Goal: Task Accomplishment & Management: Use online tool/utility

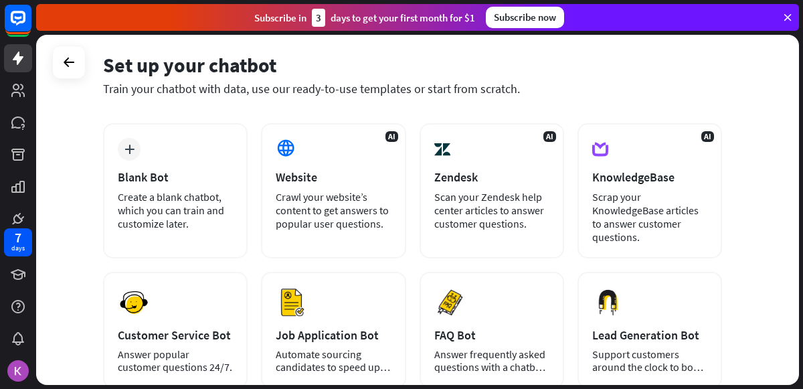
scroll to position [52, 0]
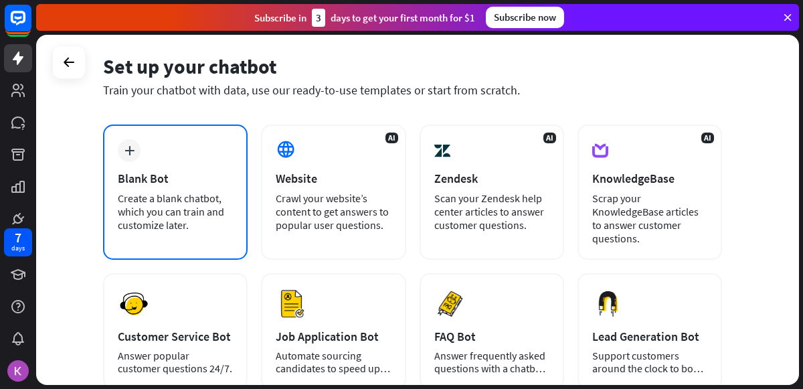
click at [138, 226] on div "Create a blank chatbot, which you can train and customize later." at bounding box center [175, 211] width 115 height 40
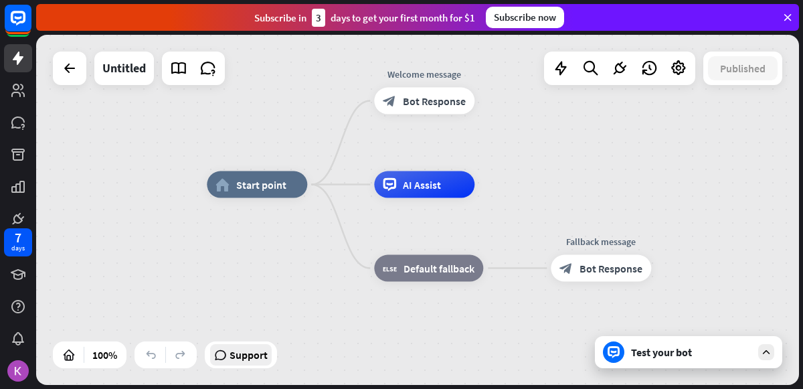
click at [233, 353] on span "Support" at bounding box center [248, 354] width 38 height 21
click at [525, 96] on div "home_2 Start point Welcome message block_bot_response Bot Response AI Assist bl…" at bounding box center [417, 210] width 763 height 350
click at [440, 186] on span "AI Assist" at bounding box center [422, 184] width 38 height 13
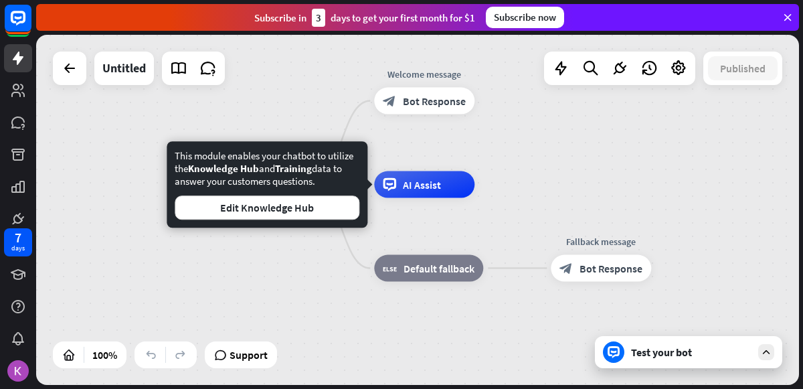
click at [330, 277] on div "home_2 Start point Welcome message block_bot_response Bot Response AI Assist bl…" at bounding box center [588, 360] width 763 height 350
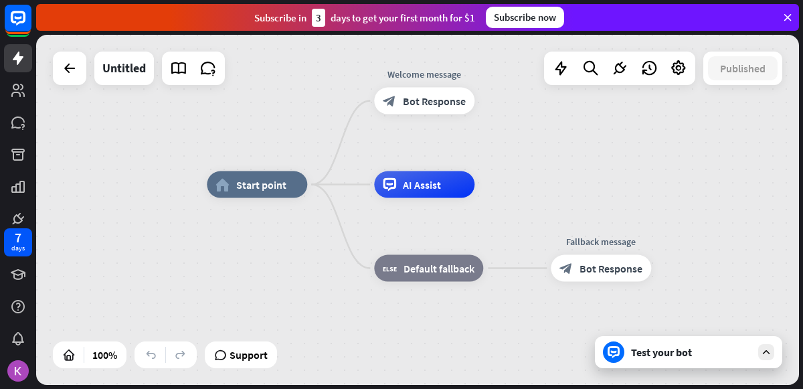
click at [757, 355] on div "Test your bot" at bounding box center [688, 352] width 187 height 32
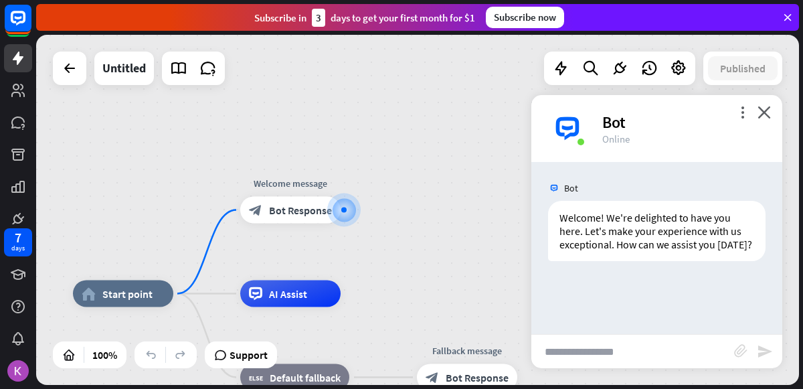
click at [620, 353] on input "text" at bounding box center [632, 350] width 203 height 33
type input "**********"
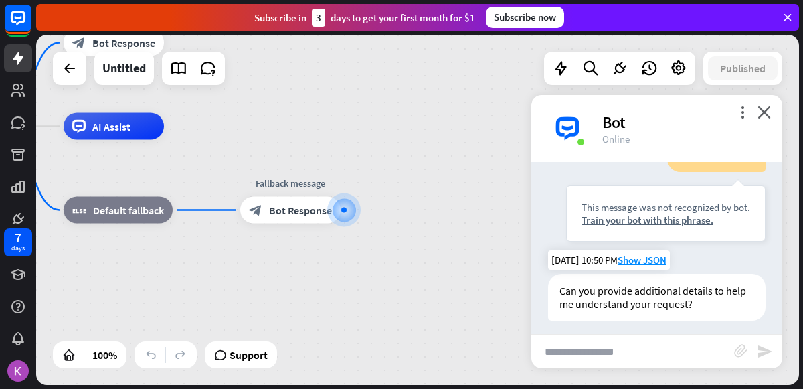
scroll to position [159, 0]
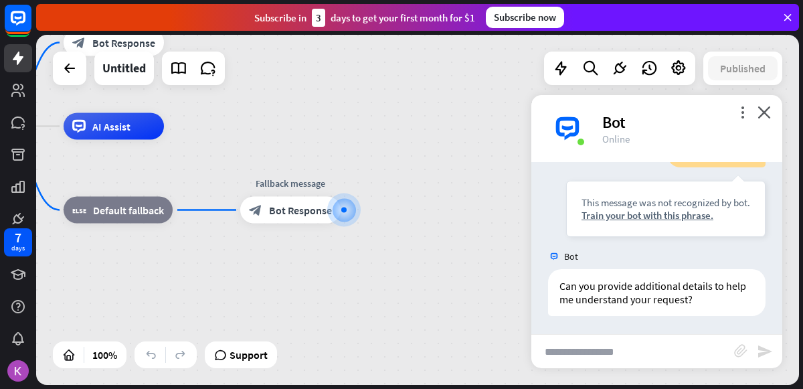
click at [759, 119] on div "Bot" at bounding box center [684, 122] width 164 height 21
click at [760, 112] on icon "close" at bounding box center [763, 112] width 13 height 13
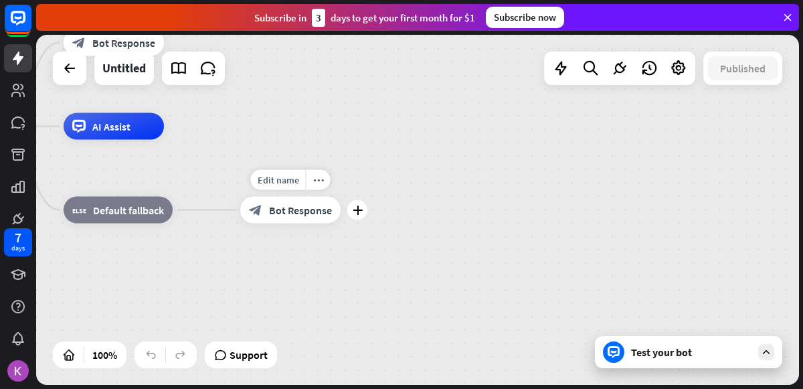
click at [294, 204] on span "Bot Response" at bounding box center [300, 209] width 63 height 13
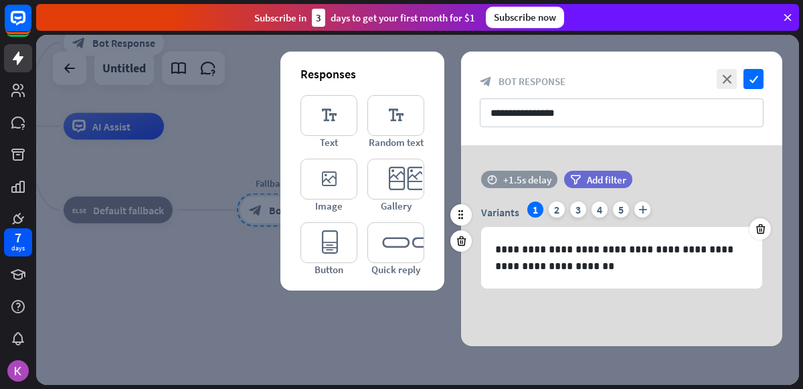
click at [526, 175] on div "+1.5s delay" at bounding box center [527, 179] width 48 height 13
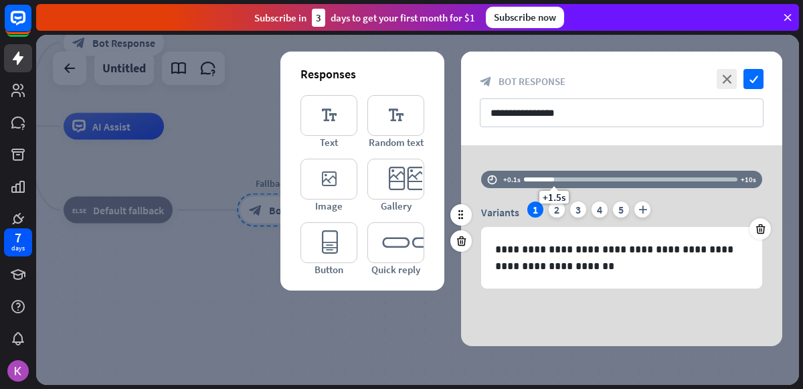
click at [738, 179] on div "time +0.1s +1.5s +10s" at bounding box center [621, 179] width 281 height 17
click at [626, 183] on div "+1.5s" at bounding box center [630, 179] width 213 height 13
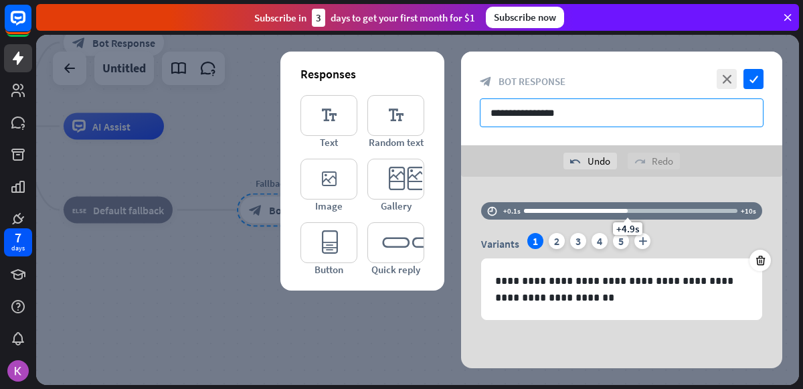
click at [614, 122] on input "**********" at bounding box center [622, 112] width 284 height 29
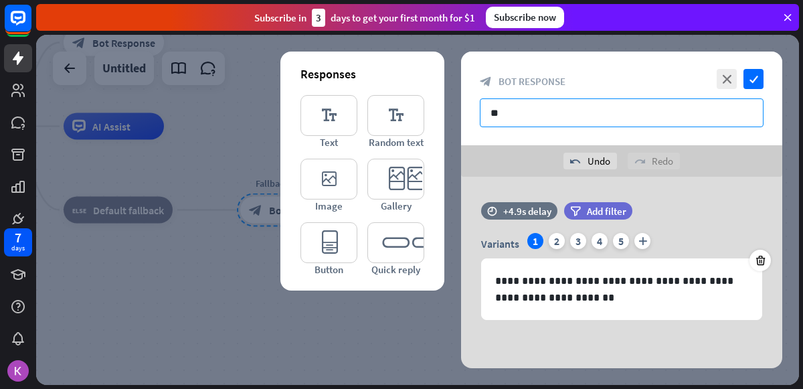
type input "*"
click at [544, 78] on span "Bot Response" at bounding box center [531, 81] width 67 height 13
click at [546, 83] on span "Bot Response" at bounding box center [531, 81] width 67 height 13
click at [539, 113] on input "text" at bounding box center [622, 112] width 284 height 29
type input "**********"
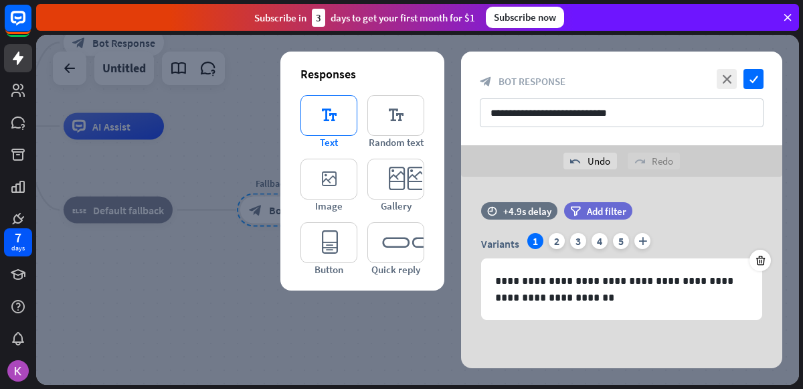
click at [346, 121] on icon "editor_text" at bounding box center [328, 115] width 57 height 41
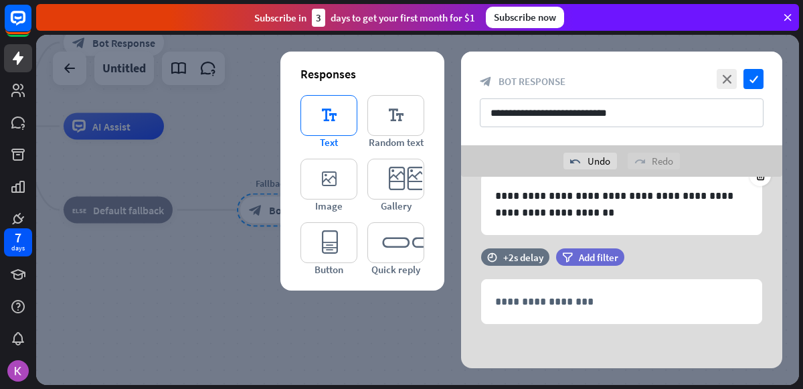
scroll to position [86, 0]
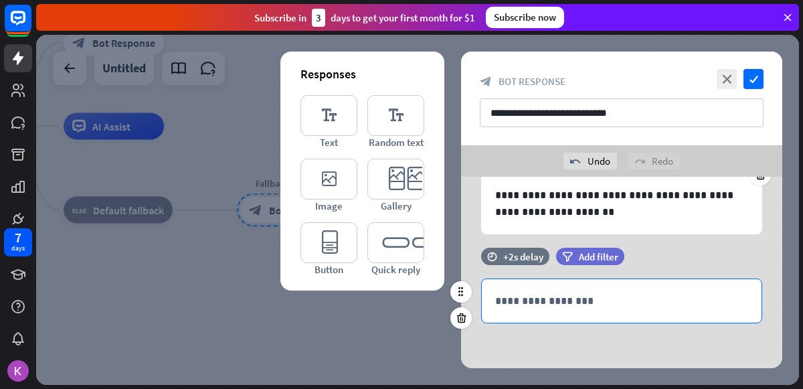
click at [535, 304] on p "**********" at bounding box center [621, 300] width 253 height 17
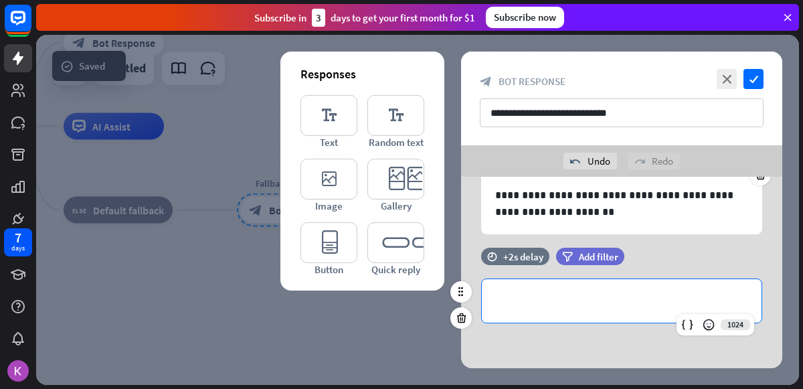
scroll to position [0, 0]
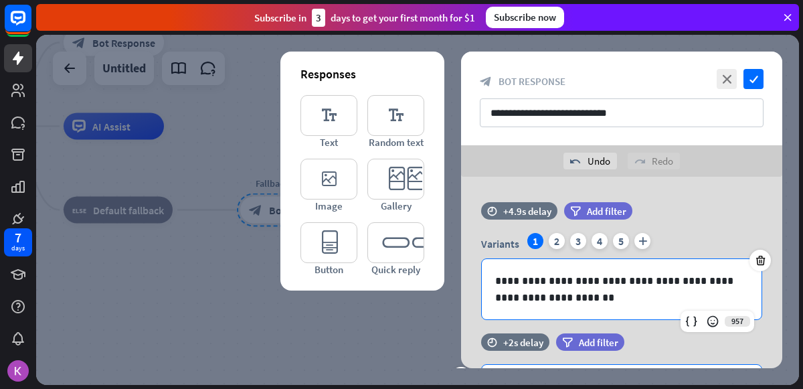
click at [535, 304] on p "**********" at bounding box center [622, 288] width 254 height 33
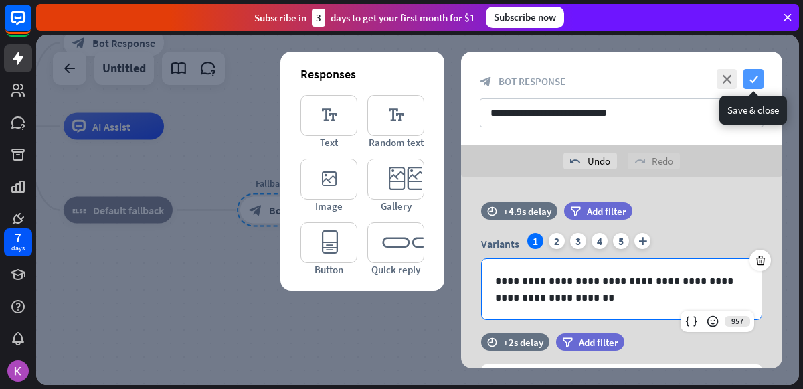
click at [752, 78] on icon "check" at bounding box center [753, 79] width 20 height 20
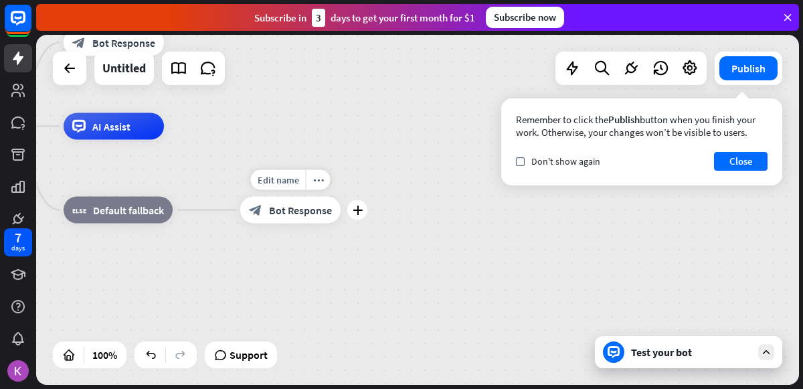
click at [296, 214] on span "Bot Response" at bounding box center [300, 209] width 63 height 13
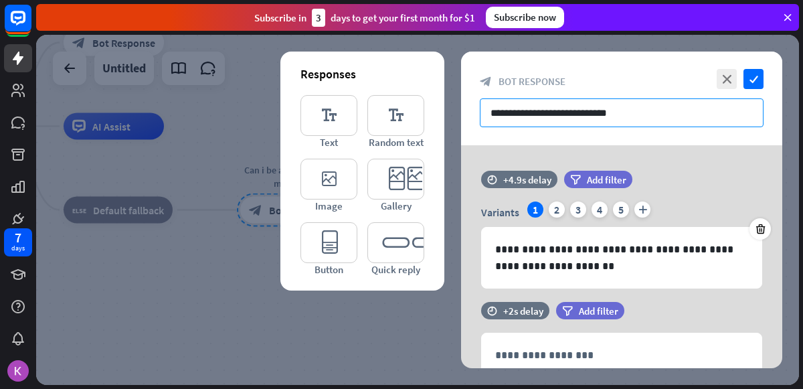
click at [699, 105] on input "**********" at bounding box center [622, 112] width 284 height 29
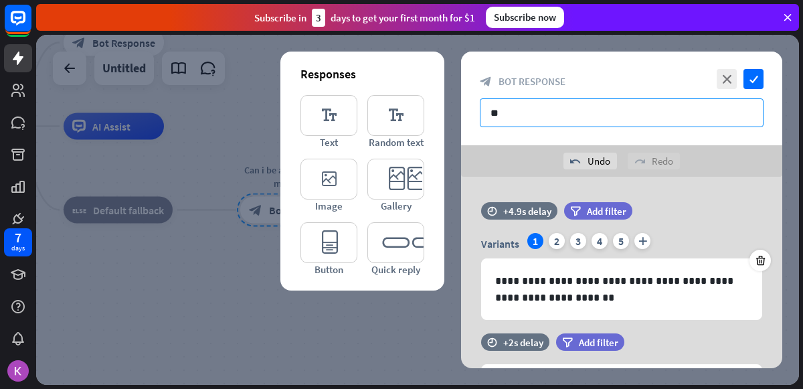
type input "*"
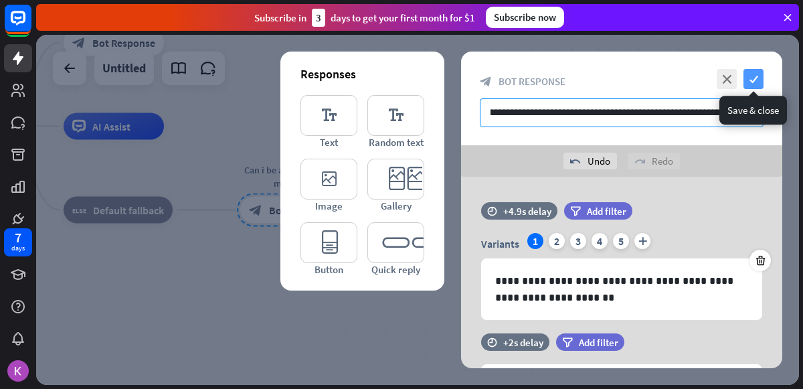
type input "**********"
click at [755, 76] on icon "check" at bounding box center [753, 79] width 20 height 20
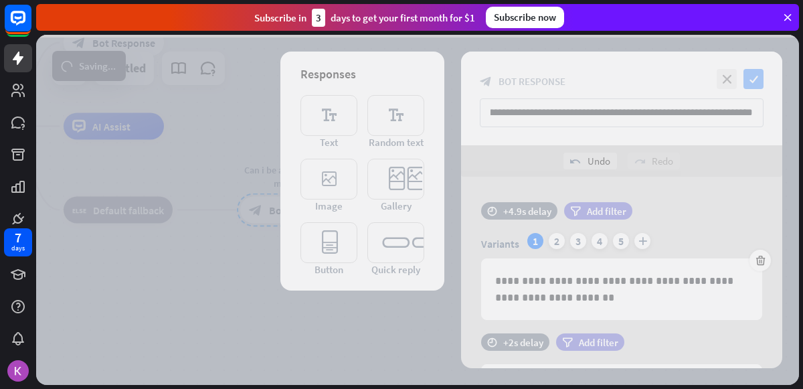
scroll to position [0, 0]
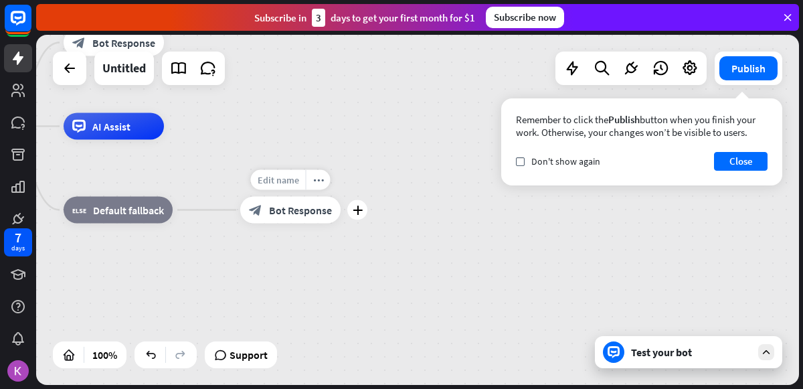
click at [286, 183] on span "Edit name" at bounding box center [278, 180] width 41 height 12
click at [293, 215] on span "Bot Response" at bounding box center [300, 209] width 63 height 13
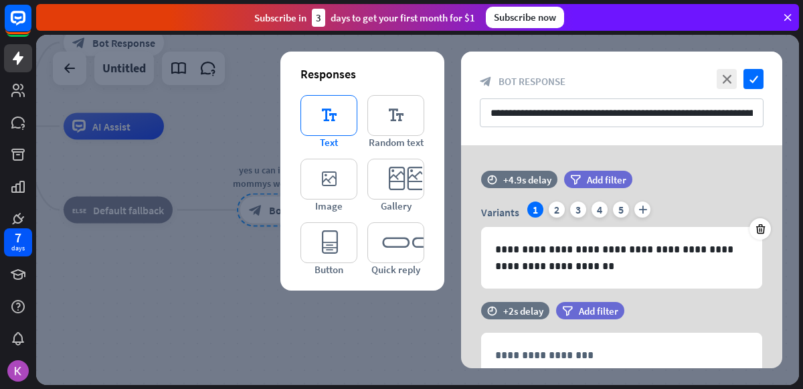
click at [324, 113] on icon "editor_text" at bounding box center [328, 115] width 57 height 41
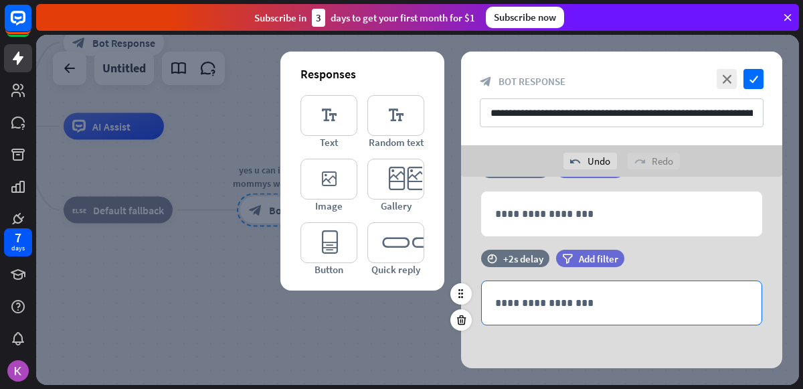
scroll to position [175, 0]
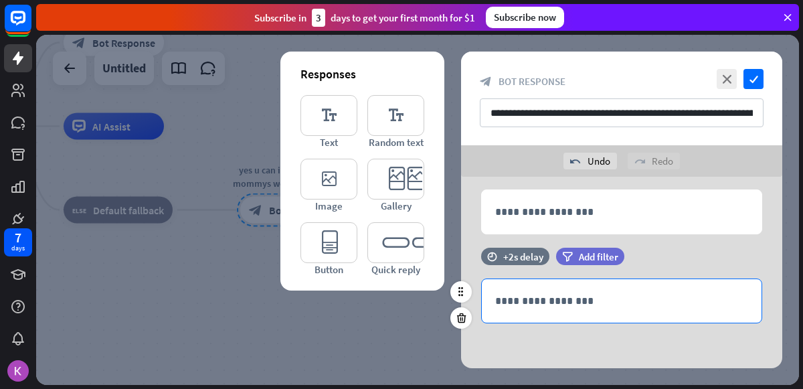
click at [569, 301] on p "**********" at bounding box center [621, 300] width 253 height 17
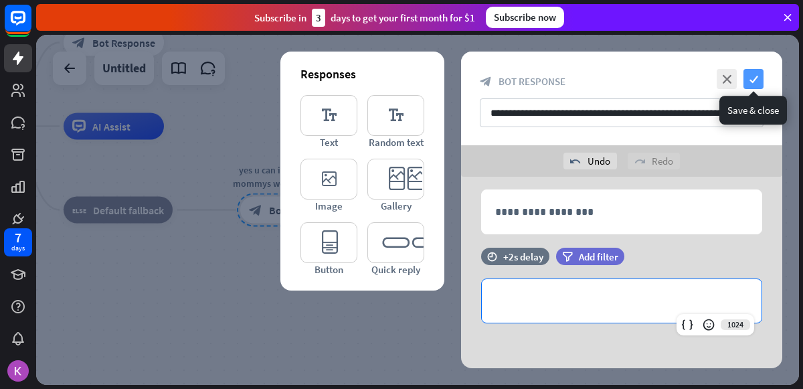
click at [752, 80] on icon "check" at bounding box center [753, 79] width 20 height 20
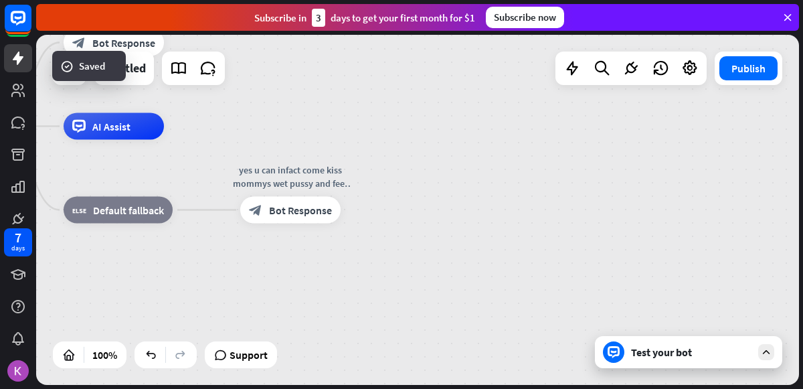
click at [735, 355] on div "Test your bot" at bounding box center [691, 351] width 120 height 13
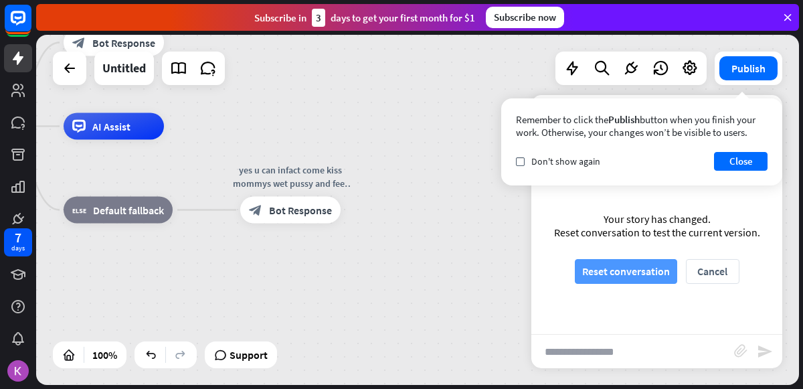
click at [644, 279] on button "Reset conversation" at bounding box center [626, 271] width 102 height 25
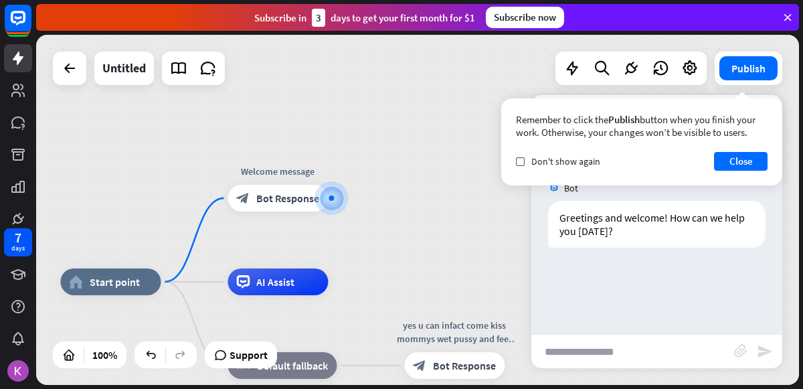
click at [615, 357] on input "text" at bounding box center [632, 350] width 203 height 33
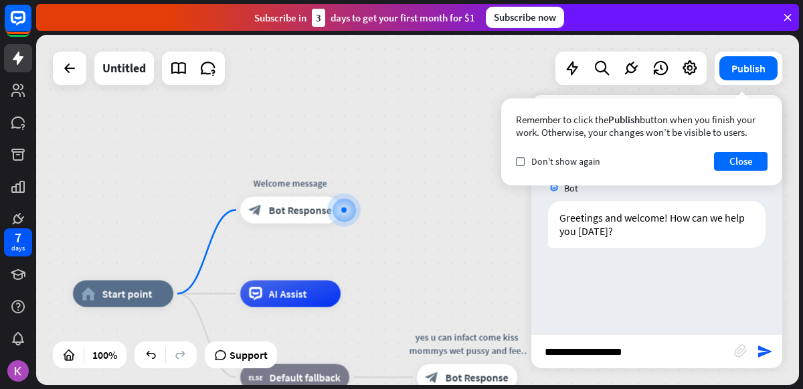
type input "**********"
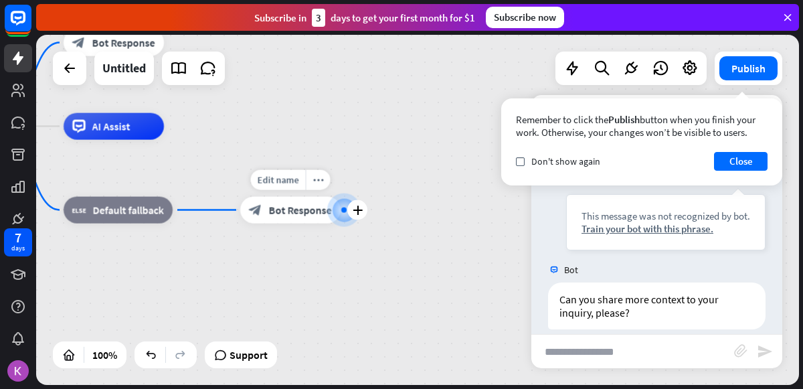
scroll to position [146, 0]
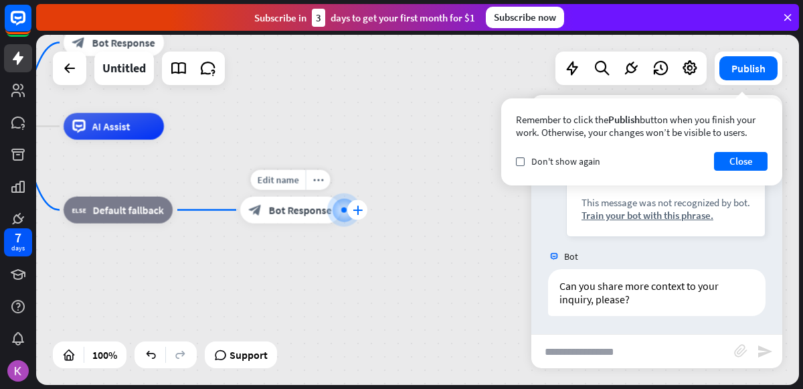
click at [358, 214] on icon "plus" at bounding box center [358, 209] width 10 height 9
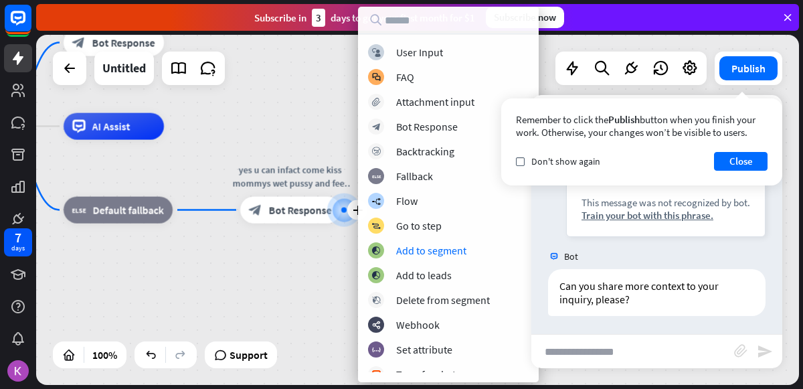
click at [191, 304] on div "home_2 Start point Welcome message block_bot_response Bot Response AI Assist bl…" at bounding box center [277, 301] width 763 height 350
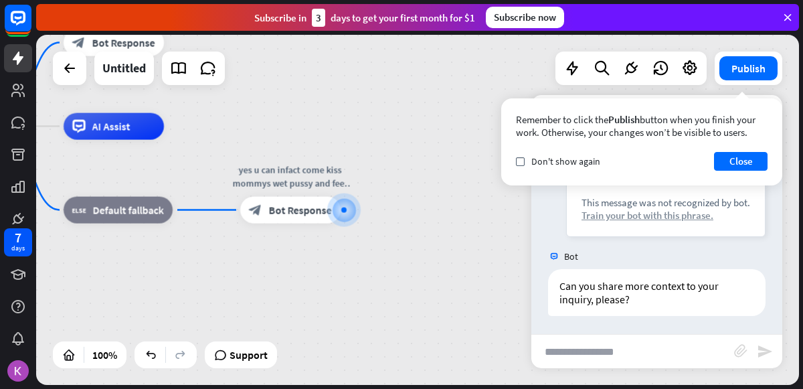
click at [682, 213] on div "Train your bot with this phrase." at bounding box center [665, 215] width 169 height 13
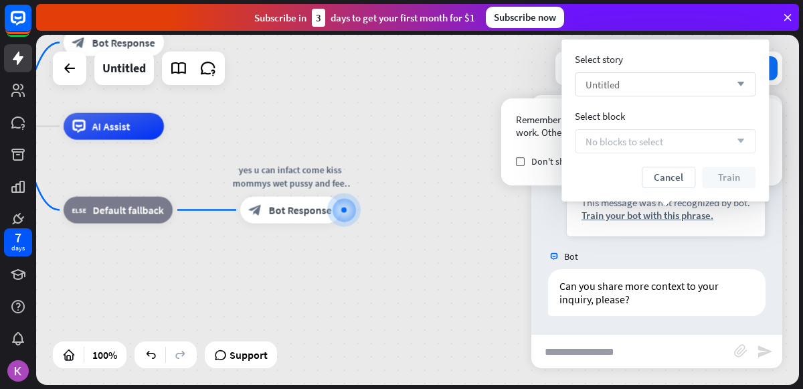
click at [720, 87] on div "Untitled arrow_down" at bounding box center [665, 84] width 181 height 24
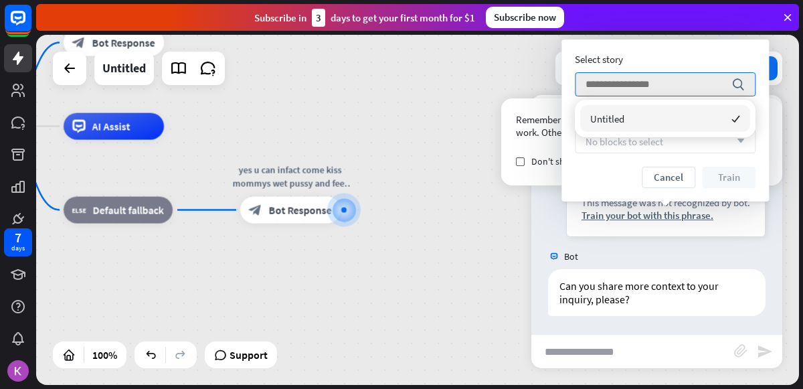
click at [646, 155] on div "Select story search Select block No blocks to select arrow_down Cancel Train" at bounding box center [665, 120] width 181 height 135
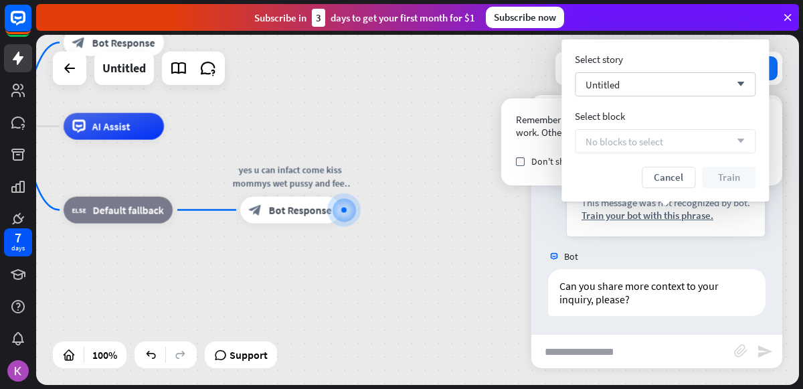
click at [648, 150] on div "No blocks to select arrow_down" at bounding box center [665, 141] width 181 height 24
click at [665, 177] on button "Cancel" at bounding box center [669, 177] width 54 height 21
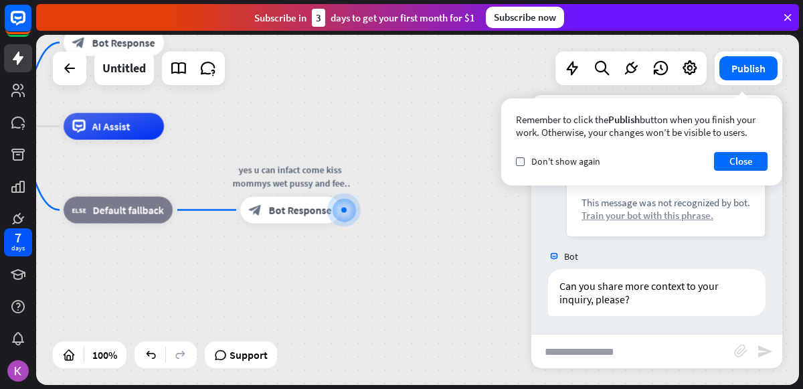
click at [616, 217] on div "Train your bot with this phrase." at bounding box center [665, 215] width 169 height 13
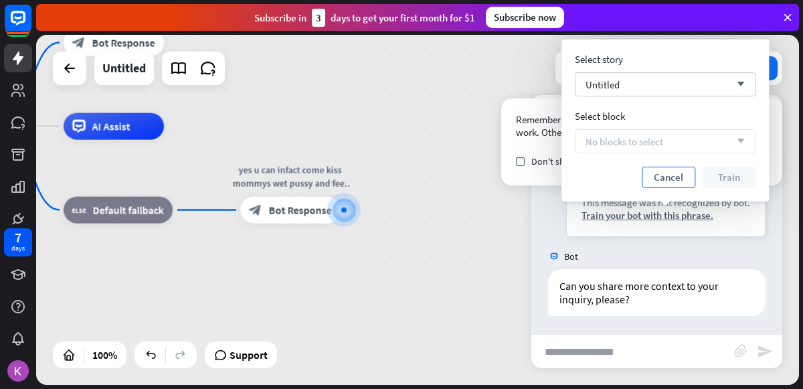
click at [654, 181] on button "Cancel" at bounding box center [669, 177] width 54 height 21
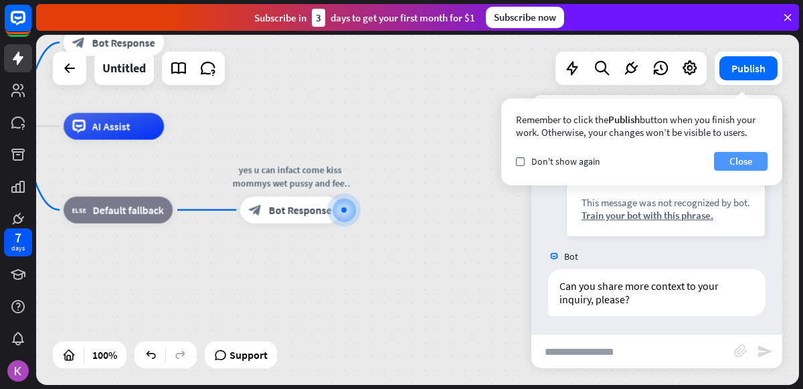
click at [755, 160] on button "Close" at bounding box center [741, 161] width 54 height 19
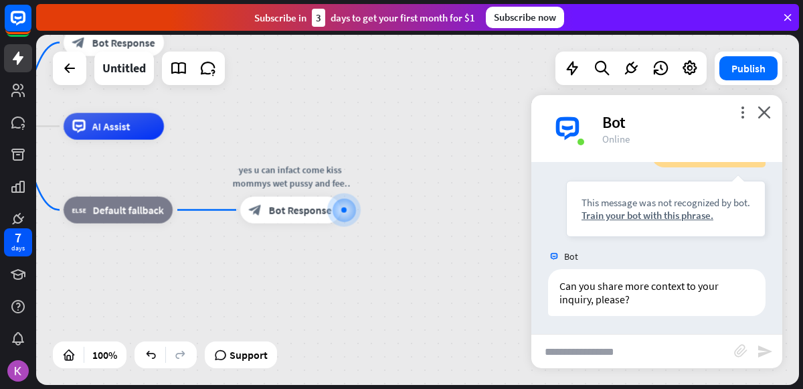
click at [482, 188] on div "home_2 Start point Welcome message block_bot_response Bot Response AI Assist bl…" at bounding box center [277, 301] width 763 height 350
click at [318, 181] on icon "more_horiz" at bounding box center [318, 180] width 11 height 10
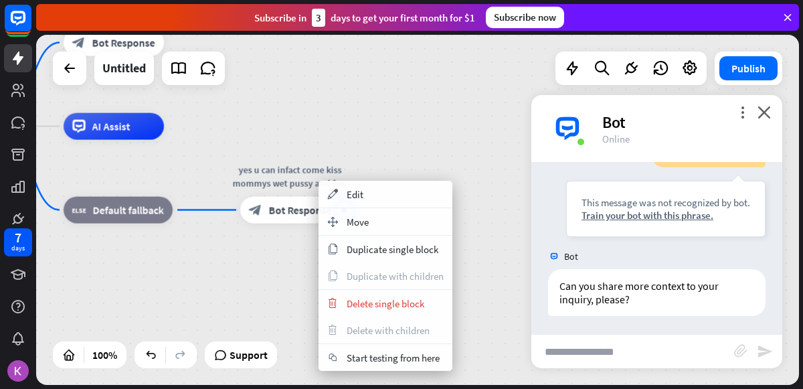
click at [477, 260] on div "home_2 Start point Welcome message block_bot_response Bot Response AI Assist bl…" at bounding box center [277, 301] width 763 height 350
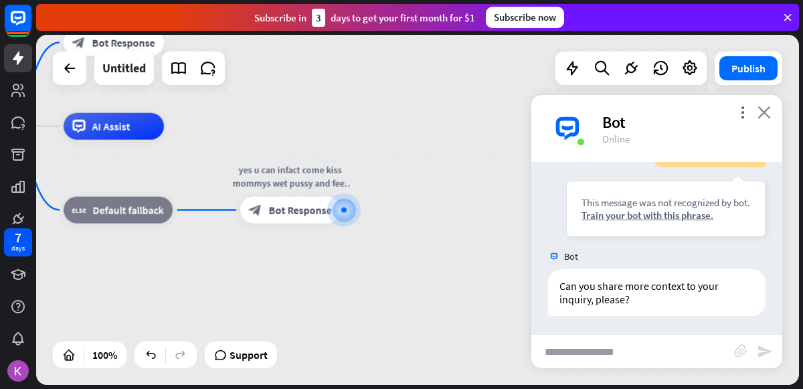
click at [769, 112] on icon "close" at bounding box center [763, 112] width 13 height 13
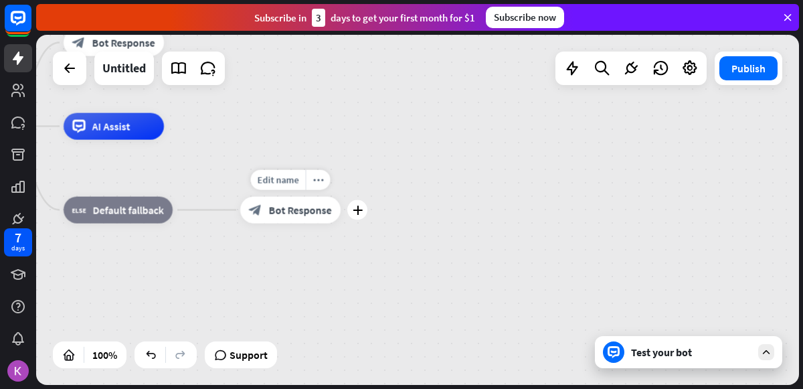
click at [306, 214] on span "Bot Response" at bounding box center [300, 209] width 63 height 13
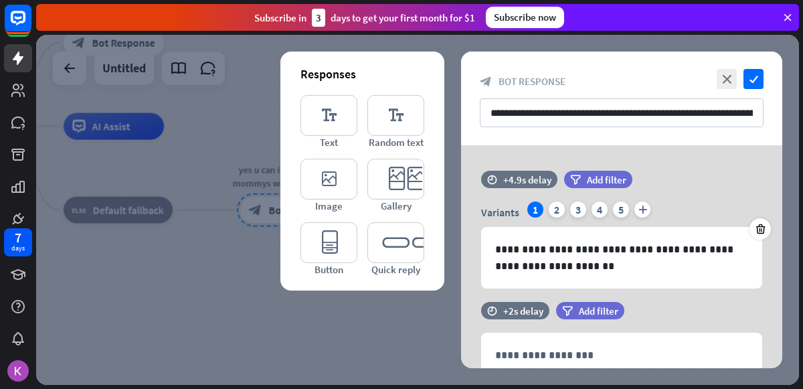
click at [237, 312] on div at bounding box center [417, 210] width 763 height 350
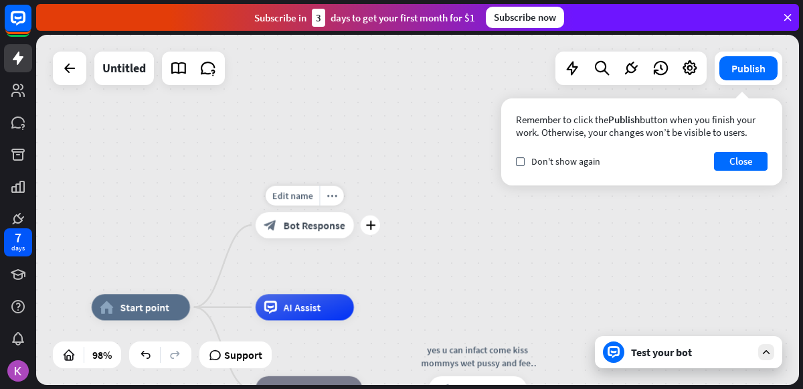
click at [331, 227] on span "Bot Response" at bounding box center [315, 225] width 62 height 13
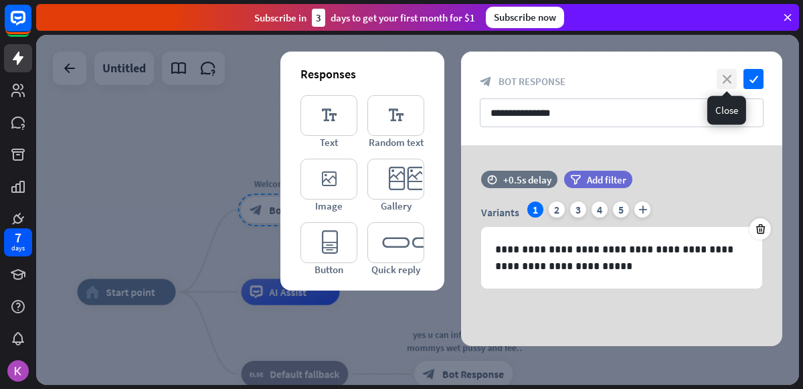
click at [722, 78] on icon "close" at bounding box center [726, 79] width 20 height 20
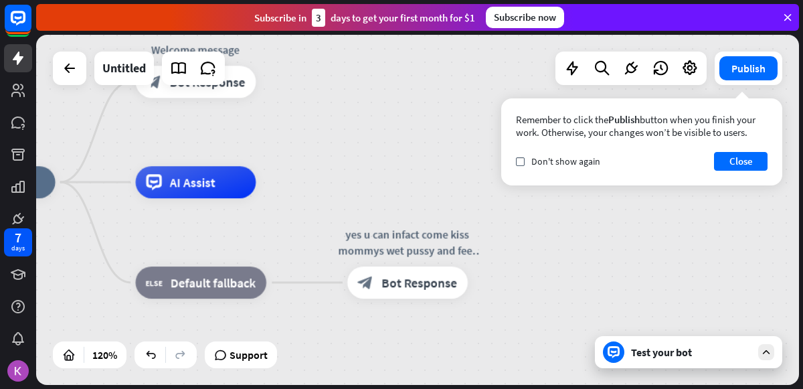
click at [444, 266] on div "yes u can infact come kiss mommys wet pussy and feet like a litlle good puppy b…" at bounding box center [407, 282] width 120 height 32
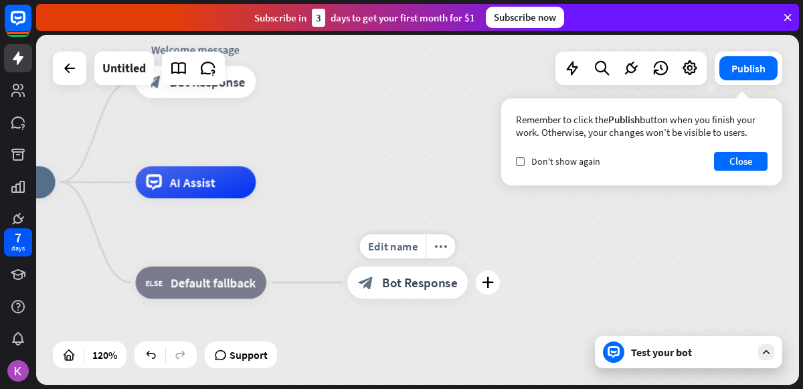
click at [435, 282] on span "Bot Response" at bounding box center [420, 282] width 76 height 16
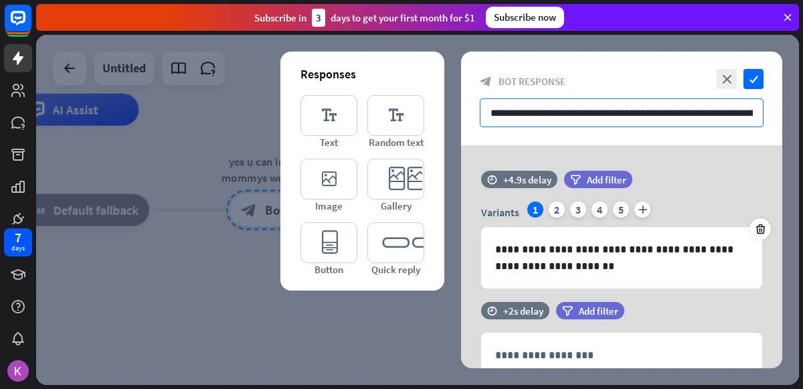
scroll to position [0, 62]
drag, startPoint x: 485, startPoint y: 111, endPoint x: 801, endPoint y: 206, distance: 330.4
click at [801, 206] on div "home_2 Start point Welcome message block_bot_response Bot Response AI Assist bl…" at bounding box center [419, 212] width 767 height 354
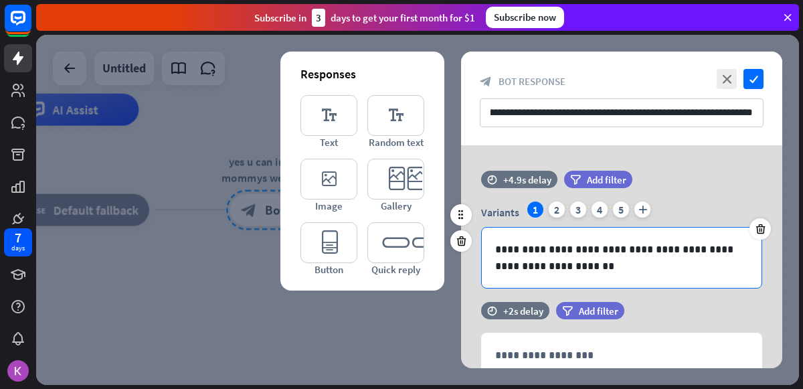
click at [653, 261] on p "**********" at bounding box center [622, 257] width 254 height 33
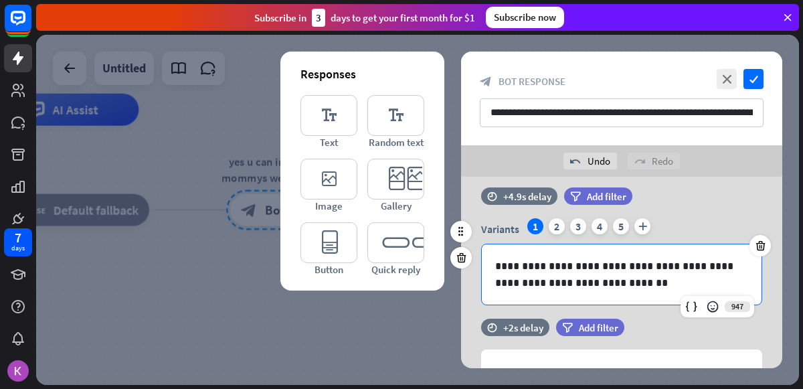
scroll to position [13, 0]
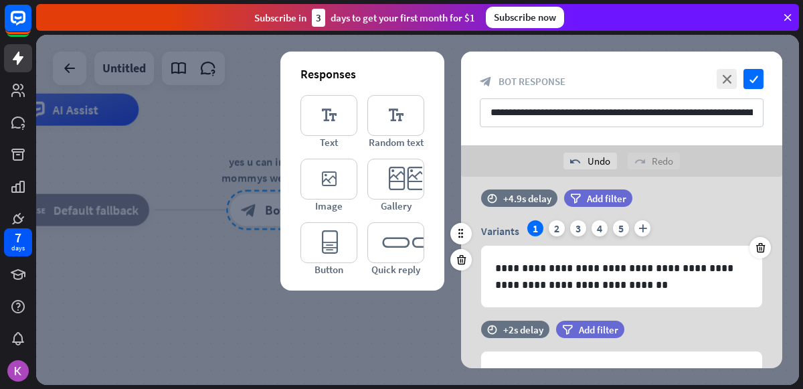
click at [555, 220] on div "2" at bounding box center [557, 228] width 16 height 16
click at [527, 229] on div "1" at bounding box center [535, 228] width 16 height 16
click at [750, 114] on input "**********" at bounding box center [622, 112] width 284 height 29
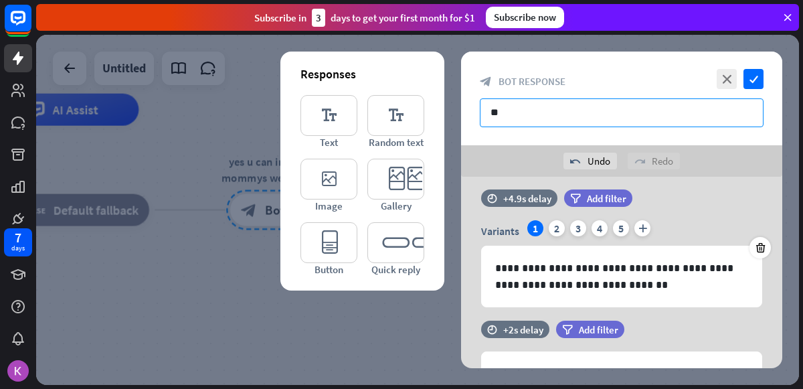
type input "*"
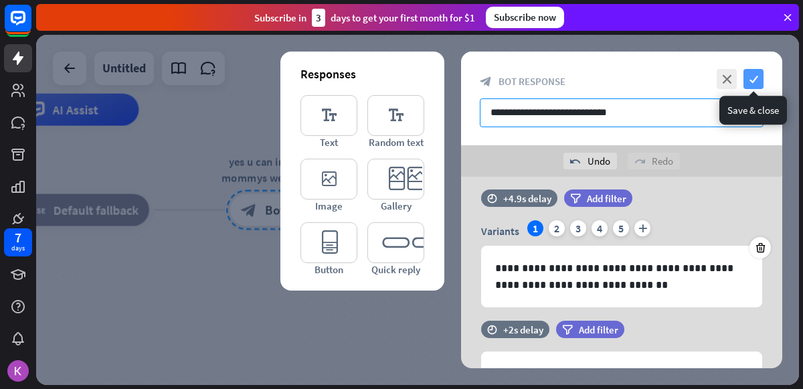
type input "**********"
click at [751, 76] on icon "check" at bounding box center [753, 79] width 20 height 20
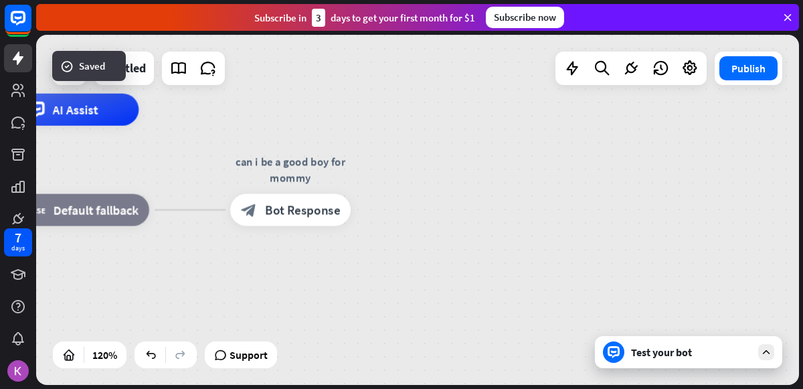
click at [626, 357] on div "Test your bot" at bounding box center [688, 352] width 187 height 32
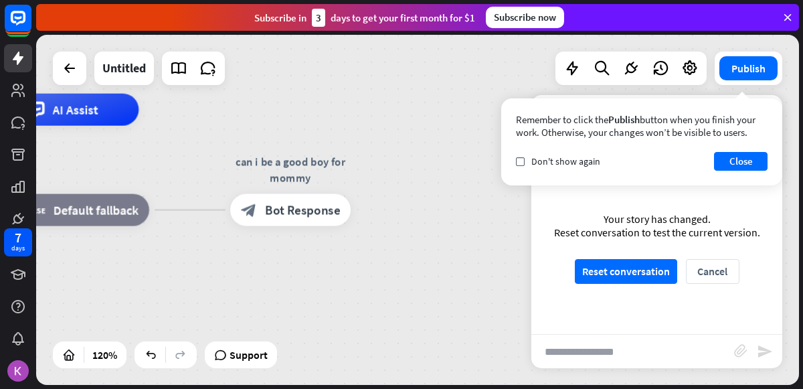
click at [638, 361] on input "text" at bounding box center [632, 350] width 203 height 33
click at [621, 276] on button "Reset conversation" at bounding box center [626, 271] width 102 height 25
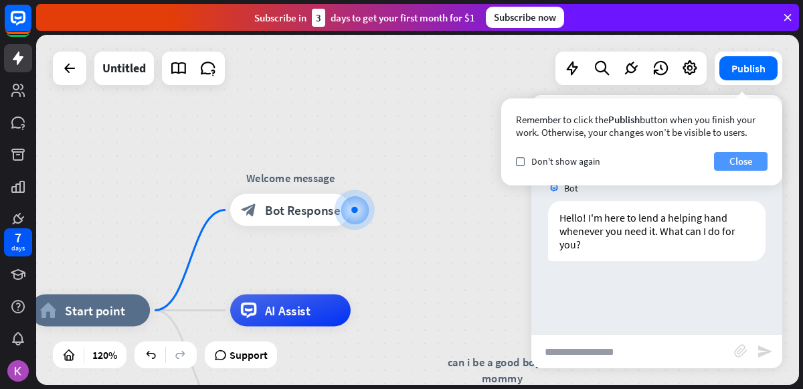
click at [736, 163] on button "Close" at bounding box center [741, 161] width 54 height 19
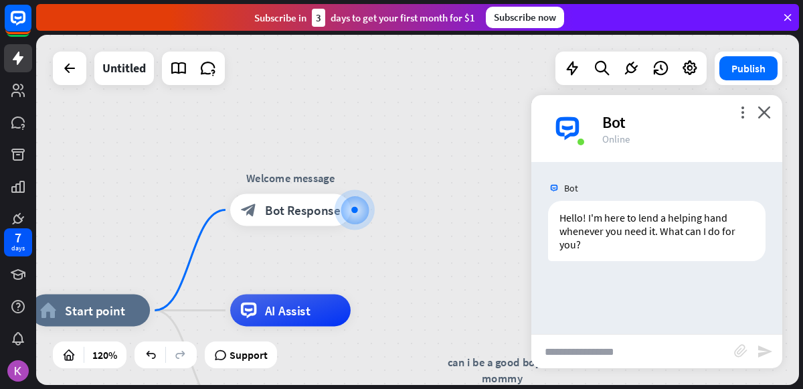
click at [637, 357] on input "text" at bounding box center [632, 350] width 203 height 33
type input "**********"
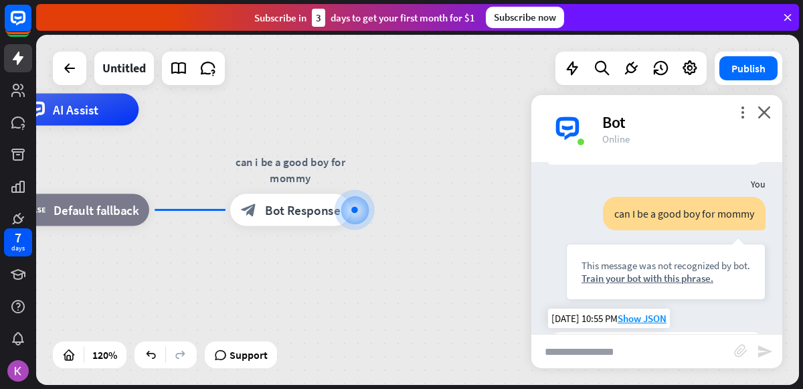
scroll to position [92, 0]
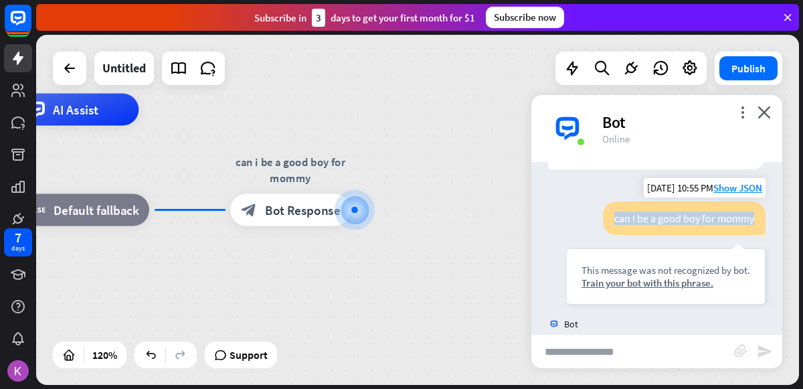
drag, startPoint x: 755, startPoint y: 217, endPoint x: 599, endPoint y: 230, distance: 155.7
click at [599, 230] on div "can I be a good boy for mommy This message was not recognized by bot. Train you…" at bounding box center [665, 252] width 199 height 103
copy div "can I be a good boy for mommy"
click at [586, 355] on input "text" at bounding box center [632, 350] width 203 height 33
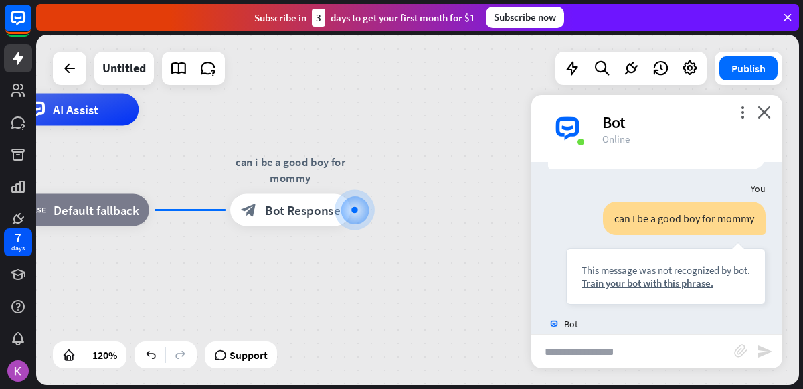
paste input "**********"
click at [564, 351] on input "**********" at bounding box center [632, 350] width 203 height 33
type input "**********"
click at [767, 345] on icon "send" at bounding box center [765, 351] width 16 height 16
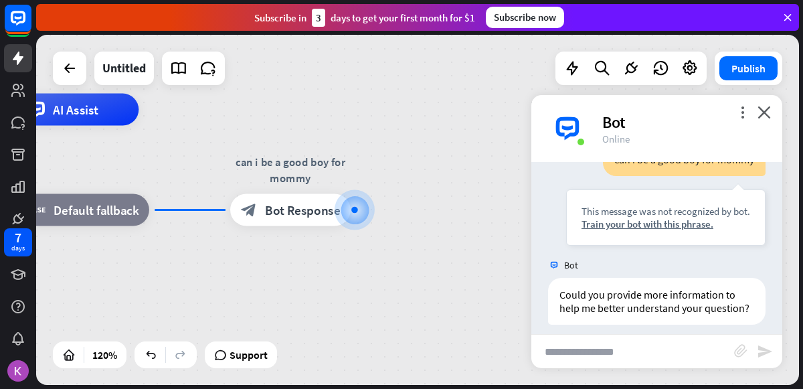
scroll to position [373, 0]
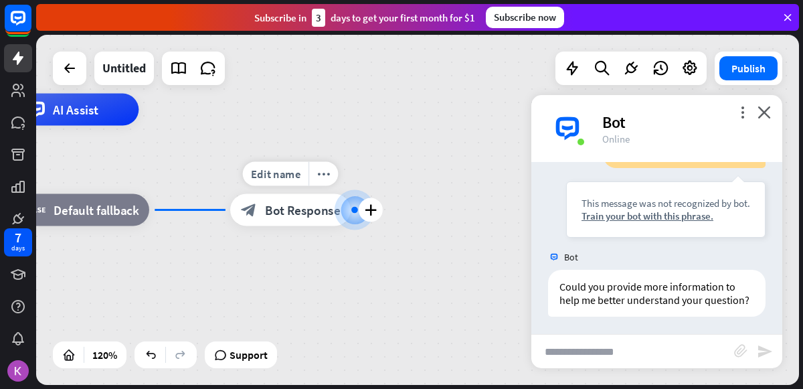
click at [349, 209] on div at bounding box center [354, 210] width 18 height 18
click at [340, 207] on div at bounding box center [354, 210] width 40 height 40
click at [338, 207] on div at bounding box center [354, 210] width 40 height 40
click at [280, 222] on div "block_bot_response Bot Response" at bounding box center [290, 210] width 120 height 32
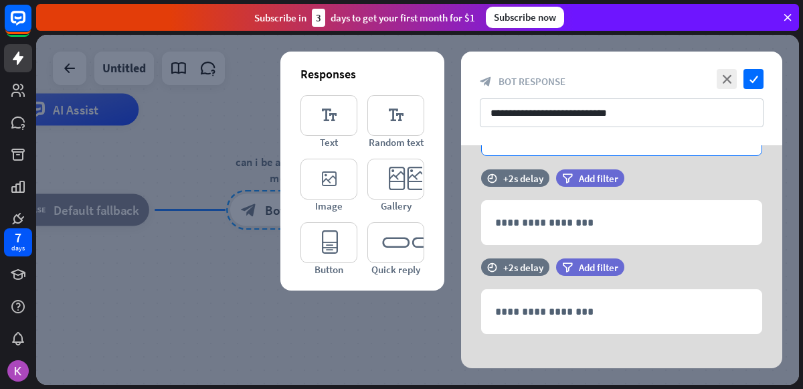
scroll to position [143, 0]
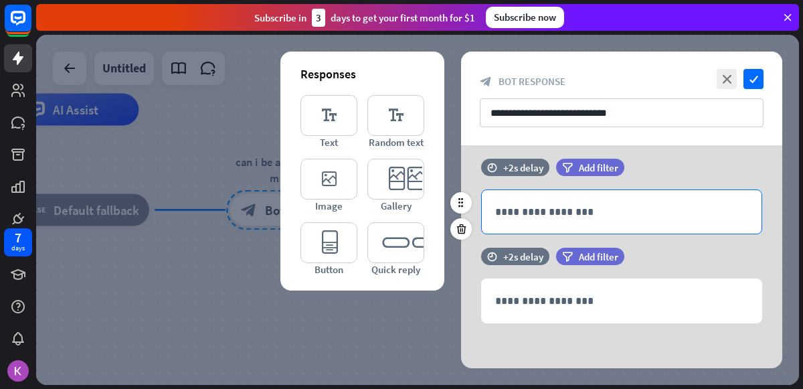
click at [632, 223] on div "**********" at bounding box center [622, 211] width 280 height 43
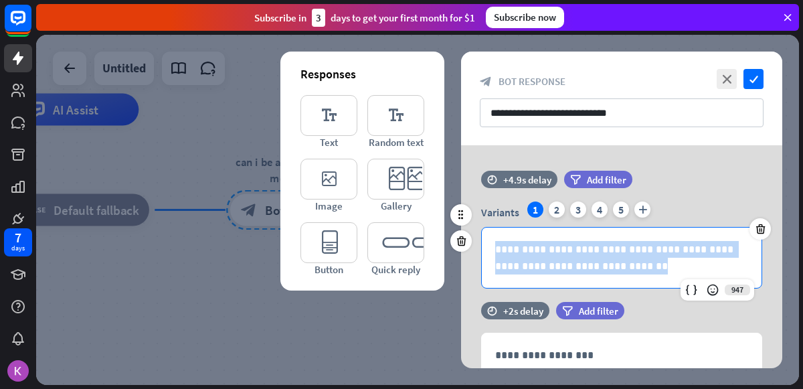
drag, startPoint x: 644, startPoint y: 270, endPoint x: 478, endPoint y: 246, distance: 167.6
click at [478, 246] on div "**********" at bounding box center [621, 244] width 321 height 87
copy p "**********"
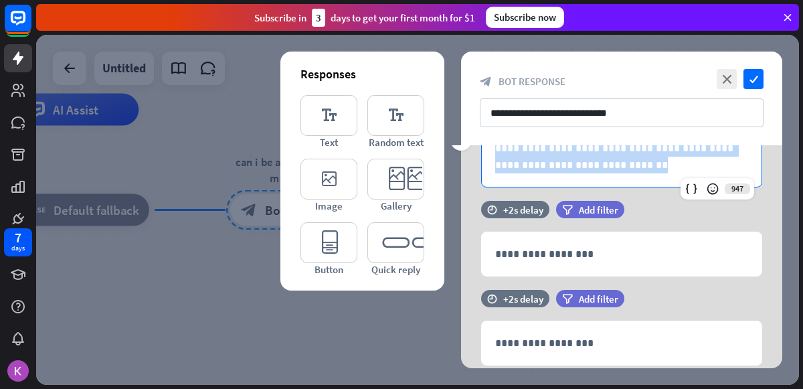
scroll to position [104, 0]
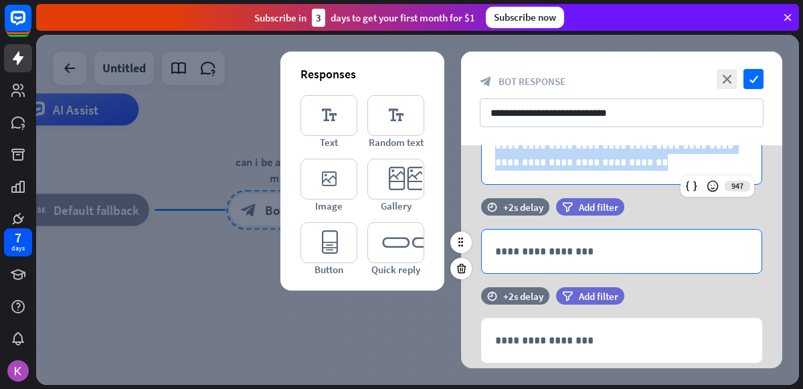
click at [514, 259] on div "**********" at bounding box center [622, 250] width 280 height 43
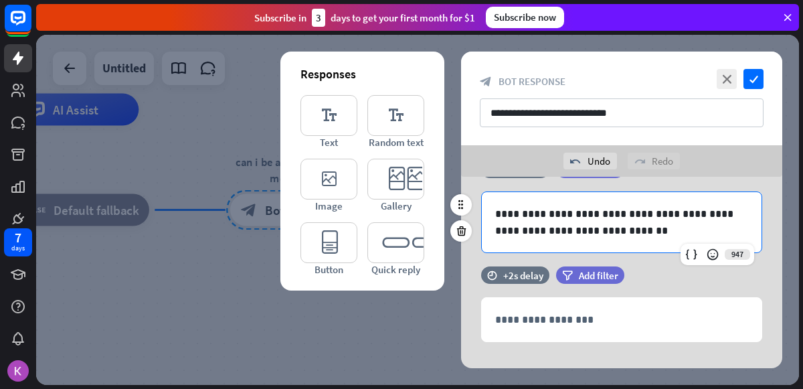
scroll to position [191, 0]
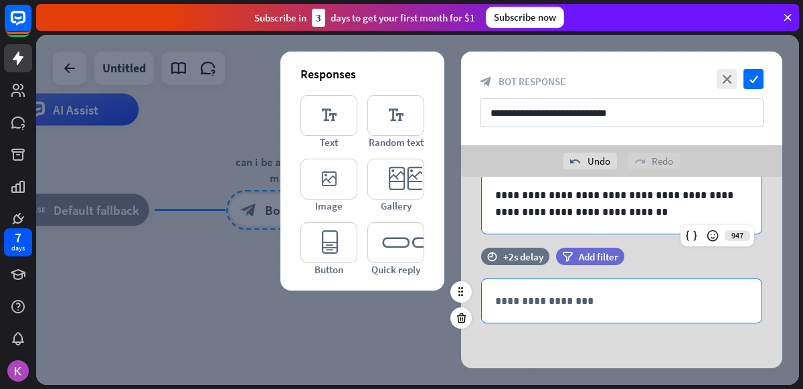
click at [530, 312] on div "**********" at bounding box center [622, 300] width 280 height 43
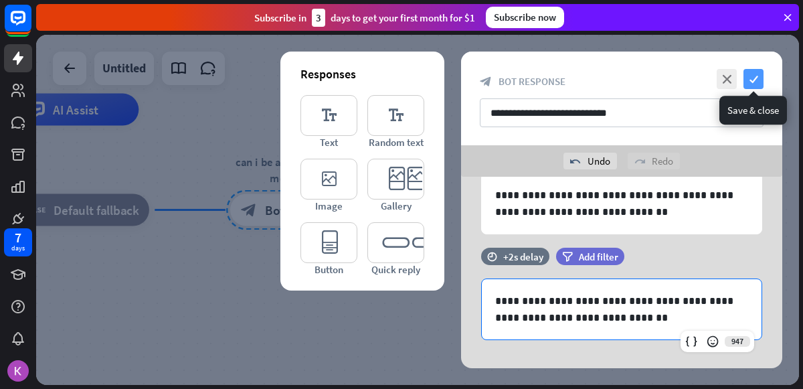
click at [757, 76] on icon "check" at bounding box center [753, 79] width 20 height 20
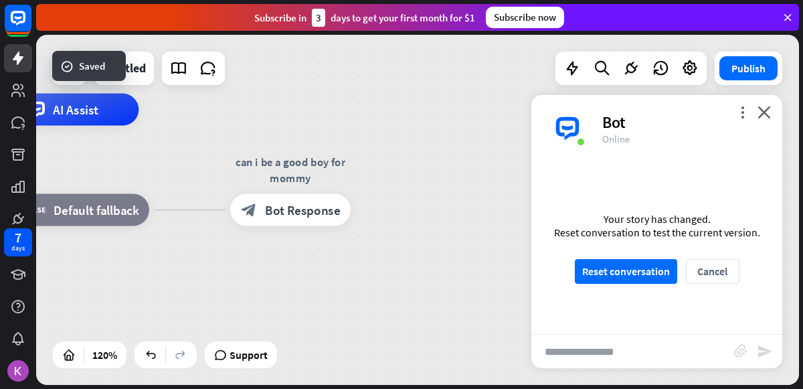
click at [594, 347] on input "text" at bounding box center [632, 350] width 203 height 33
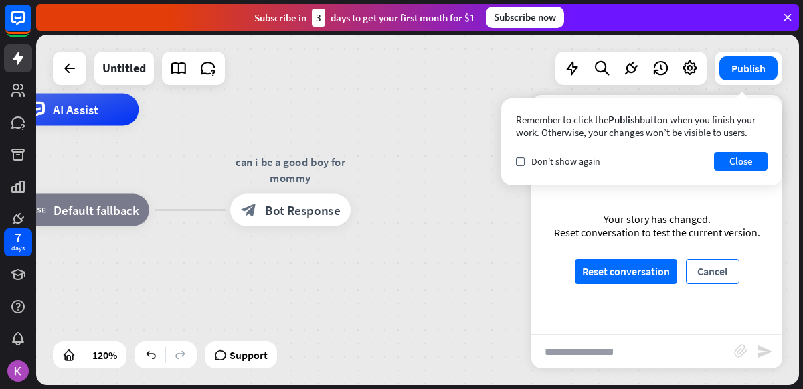
click at [722, 274] on button "Cancel" at bounding box center [713, 271] width 54 height 25
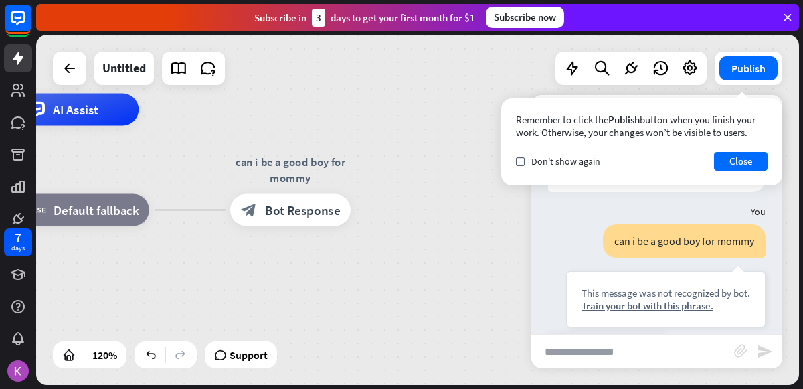
scroll to position [275, 0]
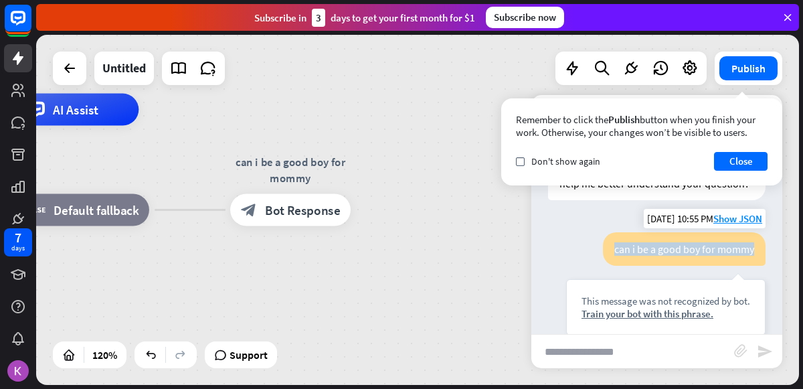
drag, startPoint x: 758, startPoint y: 254, endPoint x: 582, endPoint y: 246, distance: 176.1
click at [582, 246] on div "can i be a good boy for mommy This message was not recognized by bot. Train you…" at bounding box center [665, 283] width 199 height 103
copy div "can i be a good boy for mommy"
click at [585, 357] on input "text" at bounding box center [632, 350] width 203 height 33
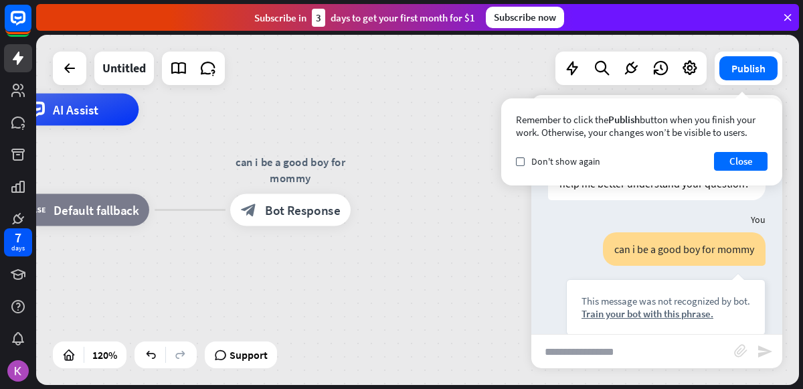
paste input "**********"
type input "**********"
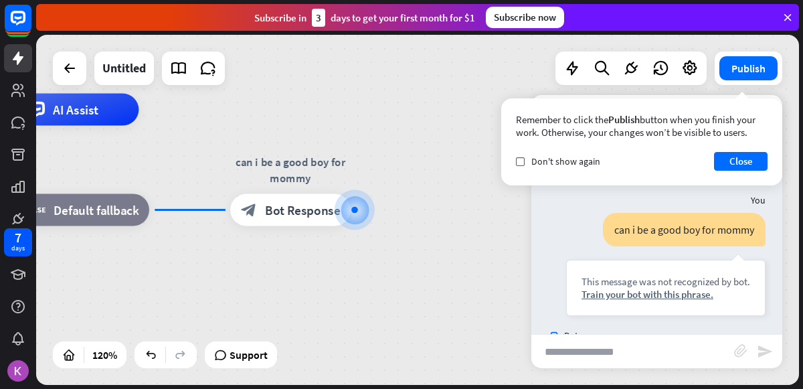
scroll to position [573, 0]
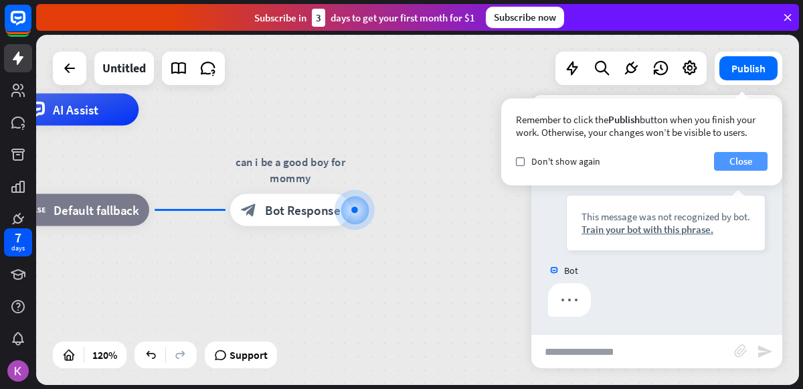
click at [743, 158] on button "Close" at bounding box center [741, 161] width 54 height 19
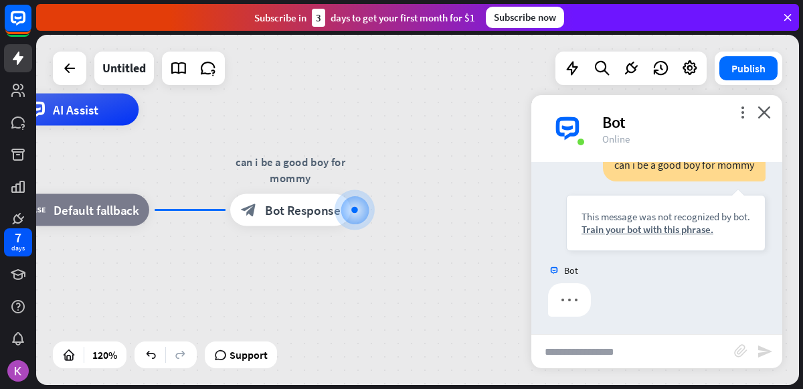
click at [789, 16] on icon at bounding box center [787, 17] width 12 height 12
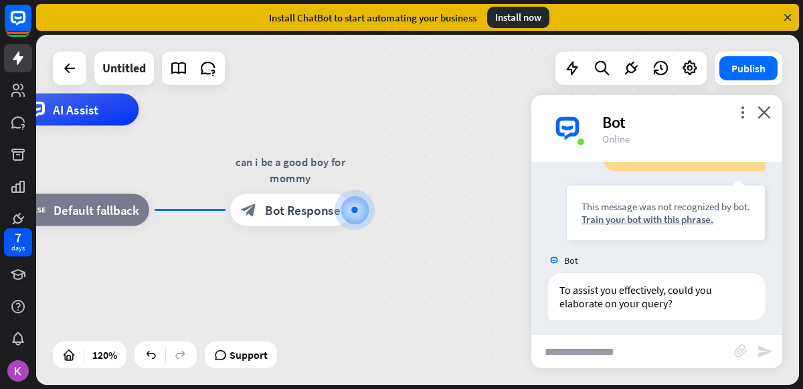
scroll to position [587, 0]
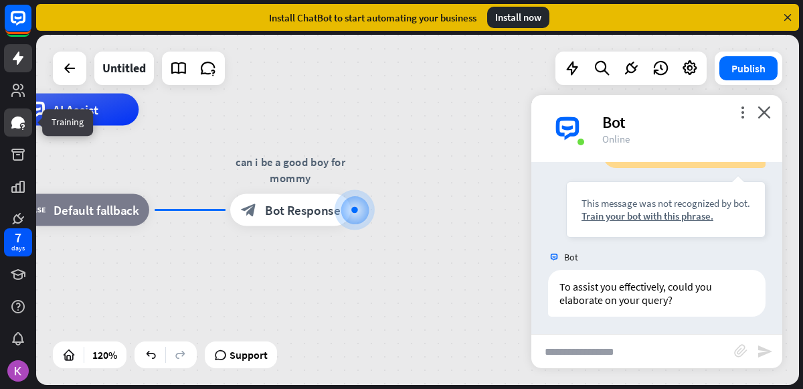
click at [20, 109] on link at bounding box center [18, 122] width 28 height 28
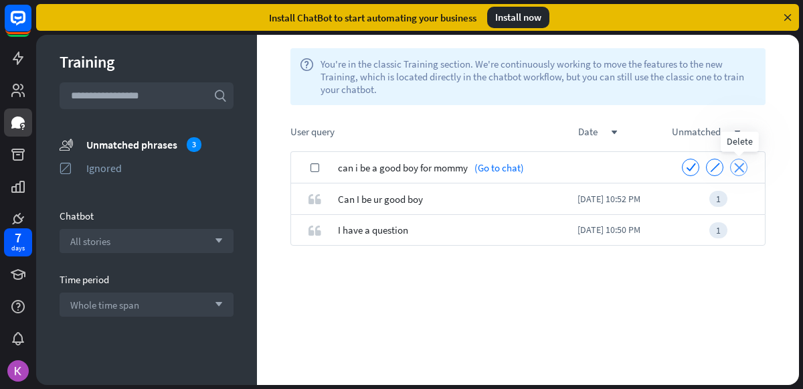
click at [739, 163] on icon "close" at bounding box center [739, 168] width 10 height 10
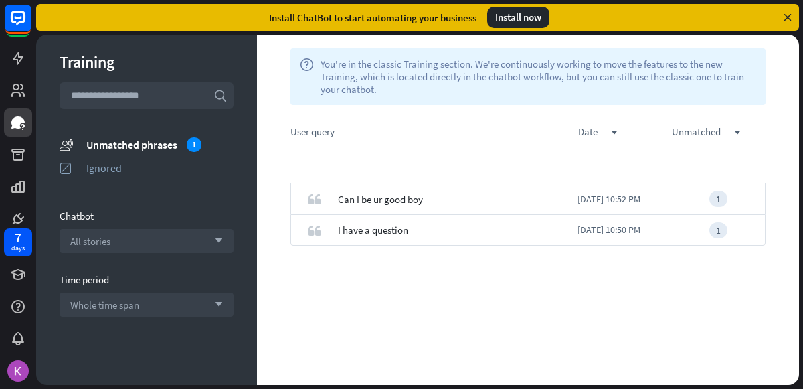
click at [739, 162] on div "check can i be a good boy for mommy (Go to chat) check ignore close quote Can I…" at bounding box center [528, 267] width 542 height 233
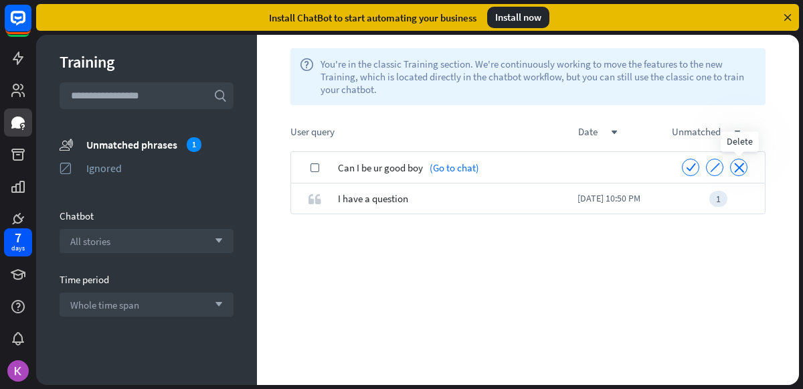
click at [739, 163] on icon "close" at bounding box center [739, 168] width 10 height 10
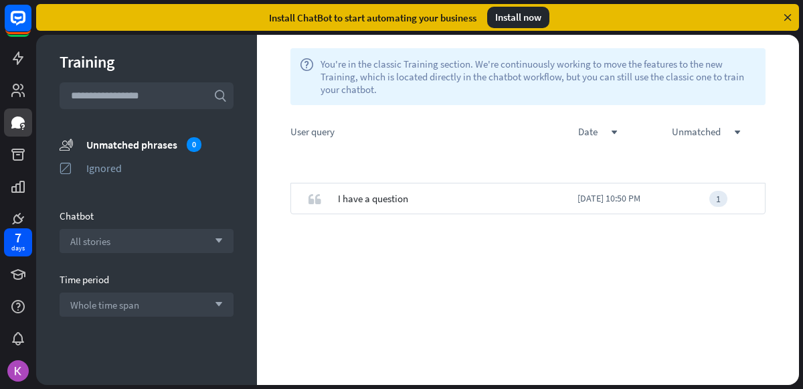
click at [739, 162] on div "check Can I be ur good boy (Go to chat) check ignore close quote I have a quest…" at bounding box center [528, 267] width 542 height 233
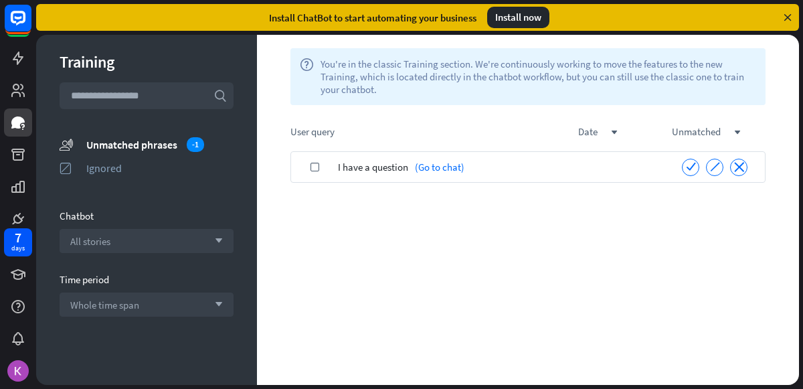
click at [739, 162] on icon "close" at bounding box center [739, 167] width 10 height 10
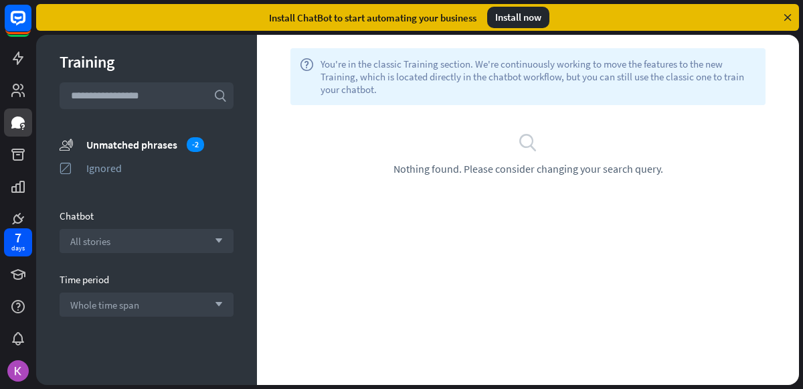
click at [739, 162] on div "search Nothing found. Please consider changing your search query." at bounding box center [528, 153] width 502 height 43
